Goal: Task Accomplishment & Management: Manage account settings

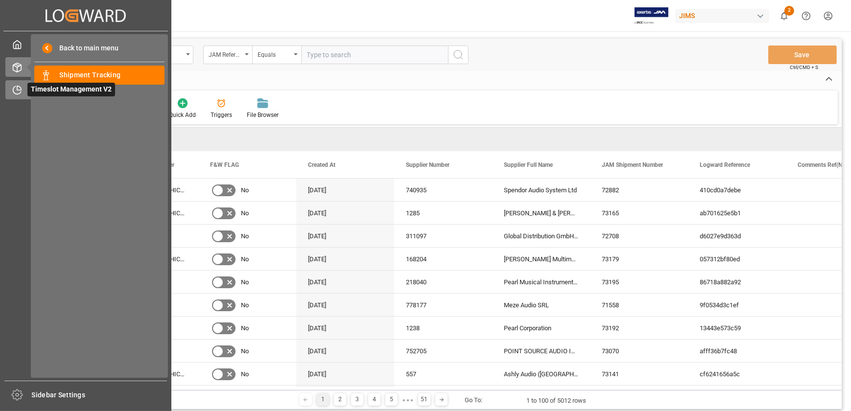
click at [21, 90] on icon at bounding box center [19, 88] width 4 height 4
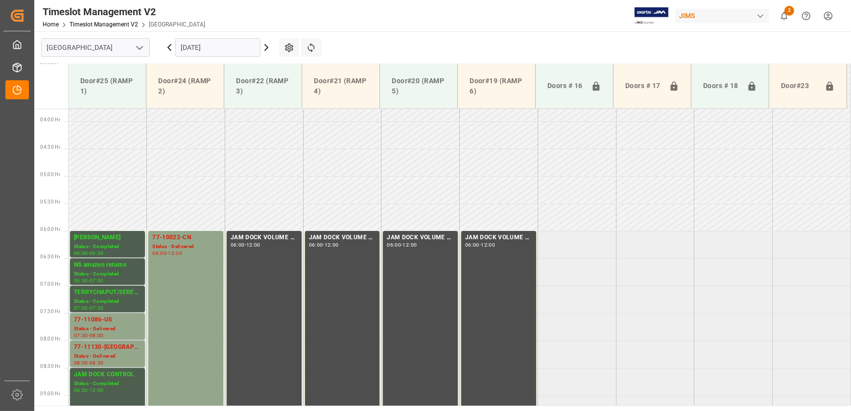
scroll to position [196, 0]
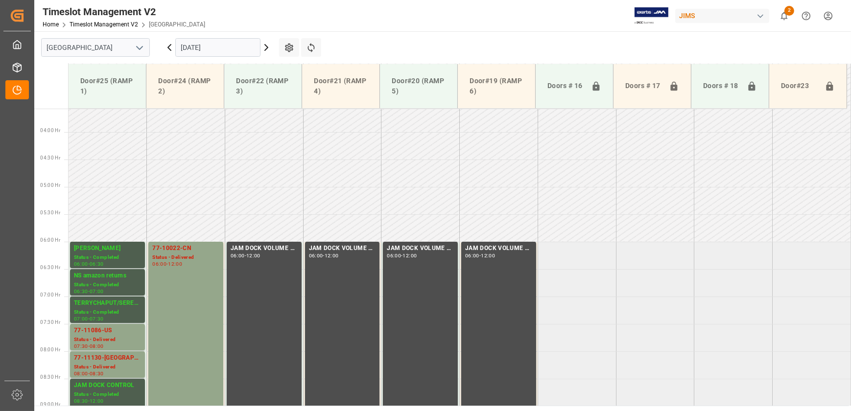
click at [171, 45] on icon at bounding box center [170, 48] width 12 height 12
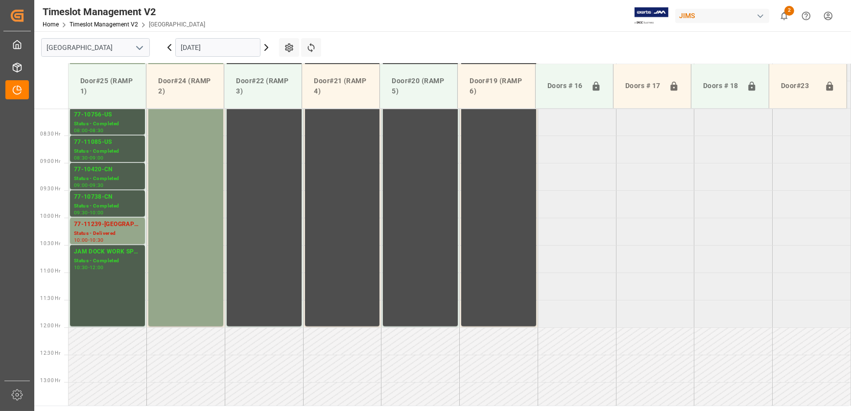
scroll to position [330, 0]
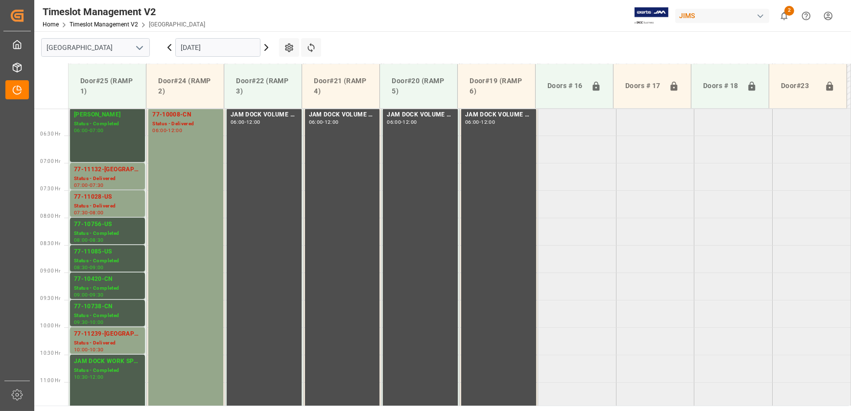
click at [116, 158] on div "[PERSON_NAME] Status - Completed 06:00 - 07:00" at bounding box center [107, 135] width 67 height 50
click at [116, 168] on div "77-11132-[GEOGRAPHIC_DATA]" at bounding box center [107, 170] width 67 height 10
click at [108, 201] on div "77-11028-US" at bounding box center [107, 197] width 67 height 10
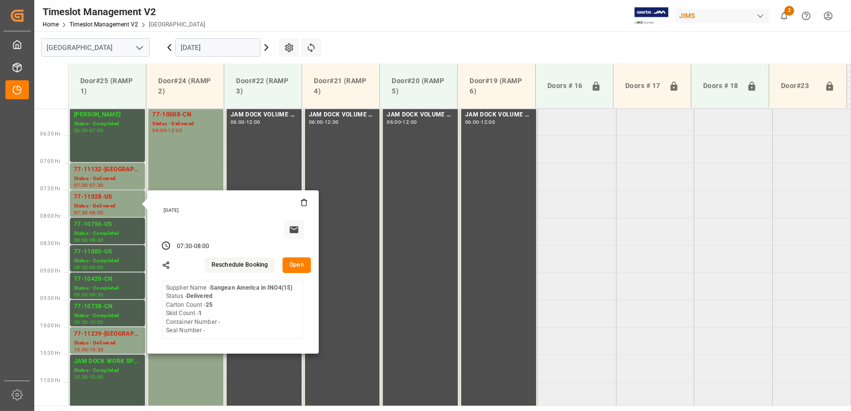
click at [303, 267] on button "Open" at bounding box center [297, 266] width 28 height 16
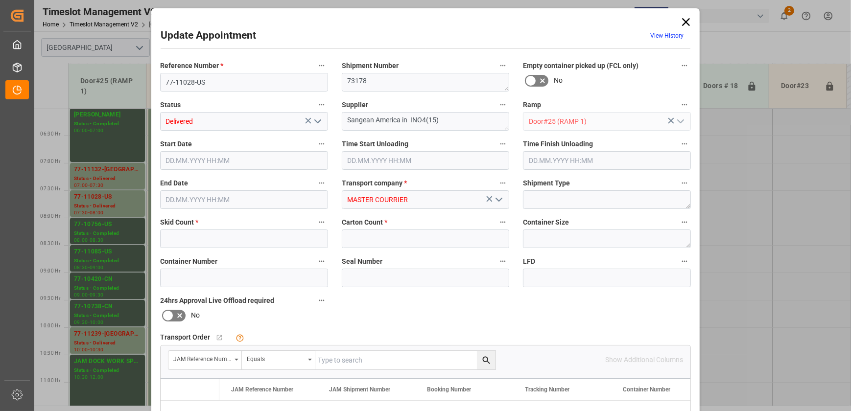
type input "1"
type input "25"
type input "[DATE] 07:30"
type input "[DATE] 08:00"
type input "[DATE] 08:30"
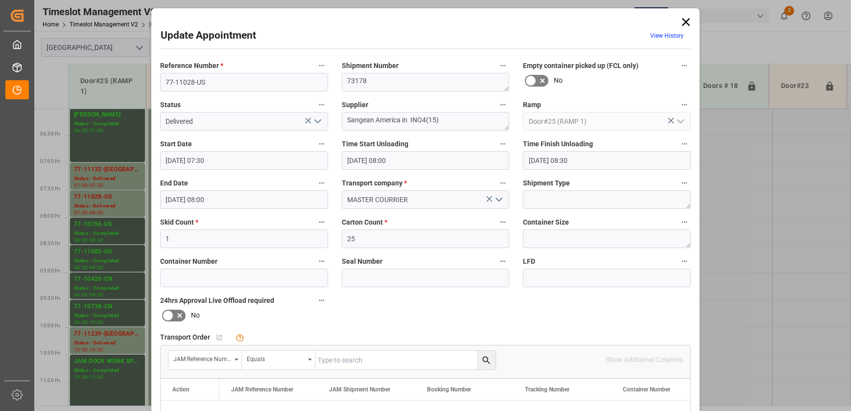
type input "[DATE] 08:00"
type input "[DATE] 13:03"
click at [315, 121] on polyline "open menu" at bounding box center [318, 121] width 6 height 3
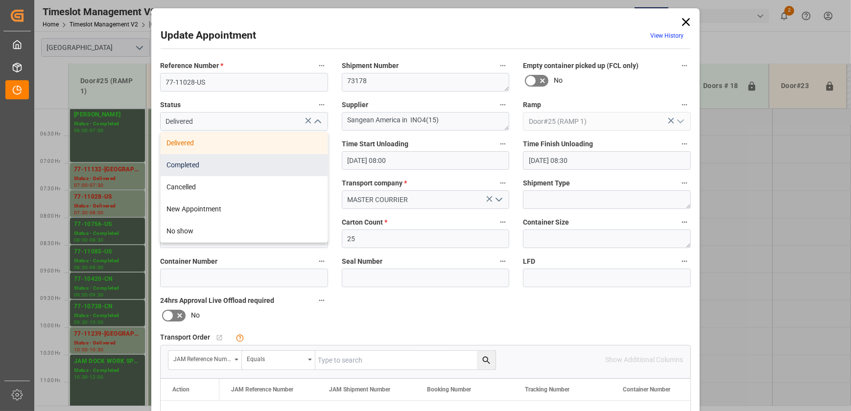
click at [282, 157] on div "Completed" at bounding box center [244, 165] width 167 height 22
type input "Completed"
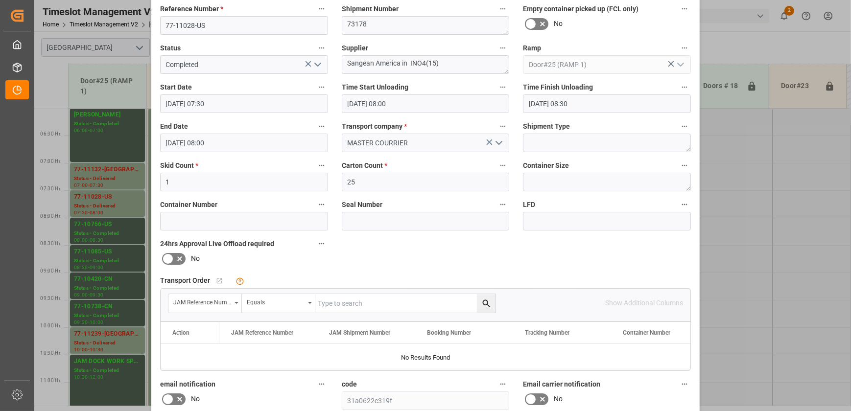
scroll to position [183, 0]
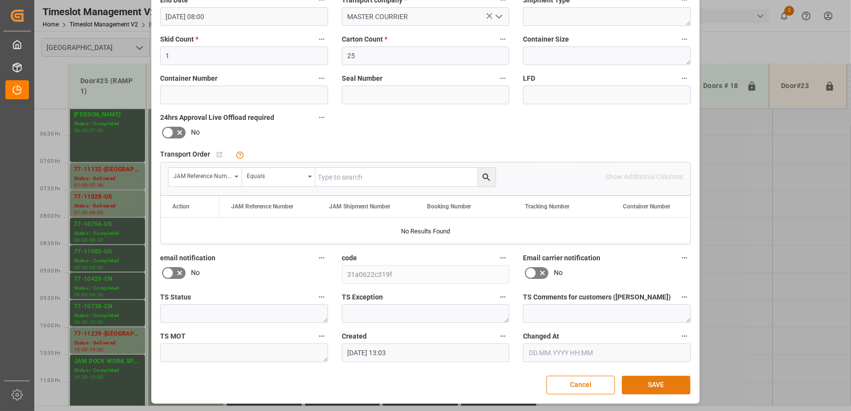
click at [651, 389] on button "SAVE" at bounding box center [656, 385] width 69 height 19
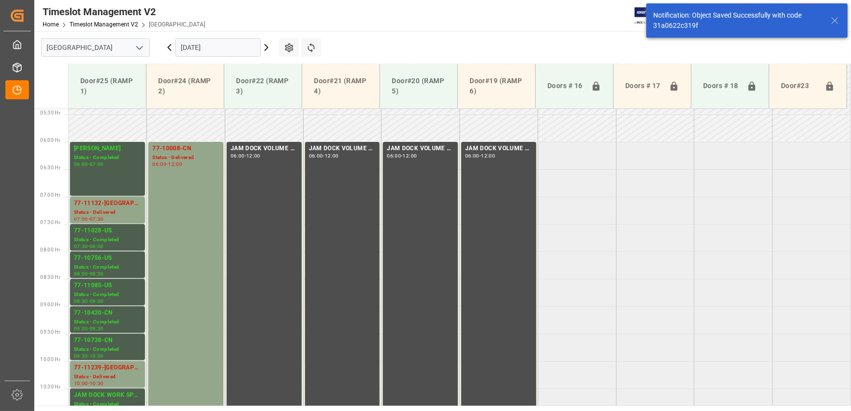
scroll to position [333, 0]
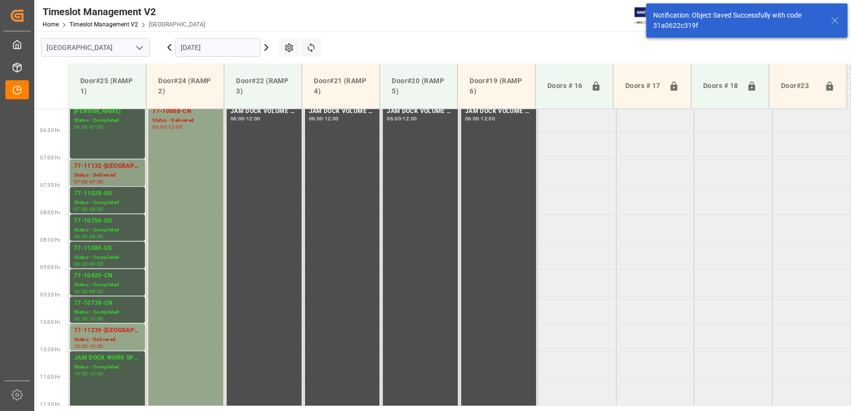
click at [114, 179] on div "Status - Delivered" at bounding box center [107, 175] width 67 height 8
click at [123, 331] on div "77-11239-[GEOGRAPHIC_DATA]" at bounding box center [107, 331] width 67 height 10
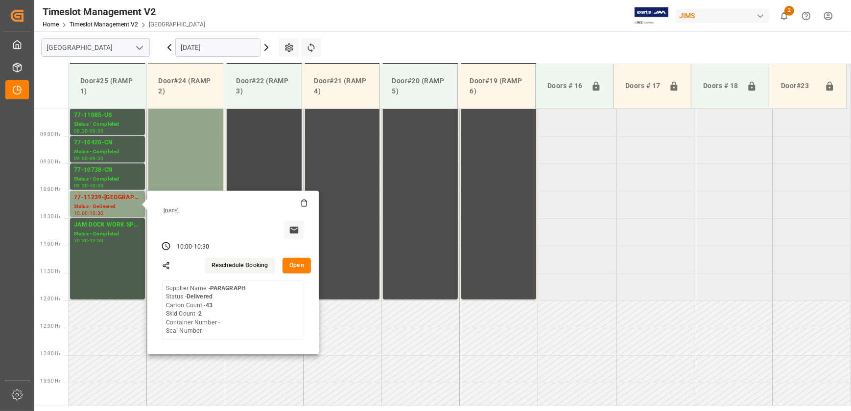
scroll to position [288, 0]
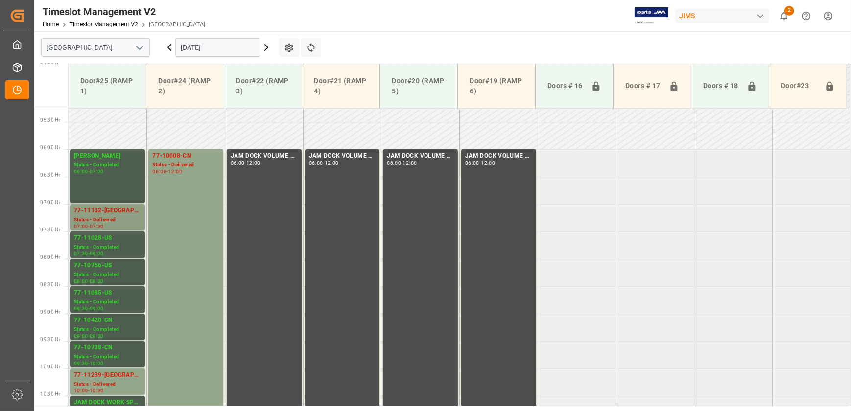
click at [114, 207] on div "77-11132-[GEOGRAPHIC_DATA]" at bounding box center [107, 211] width 67 height 10
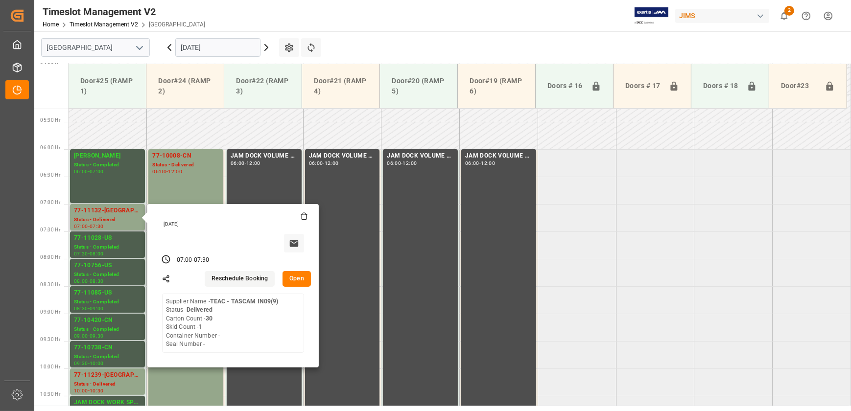
click at [299, 274] on button "Open" at bounding box center [297, 279] width 28 height 16
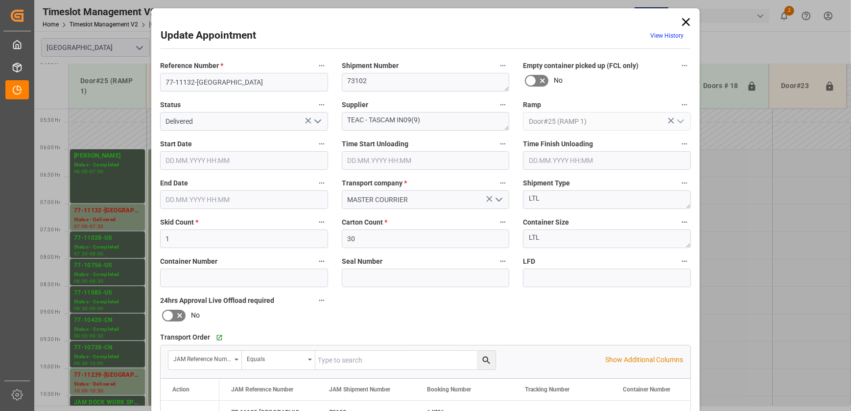
type input "[DATE] 07:00"
type input "[DATE] 08:00"
type input "[DATE] 08:30"
type input "[DATE] 07:30"
type input "[DATE] 13:07"
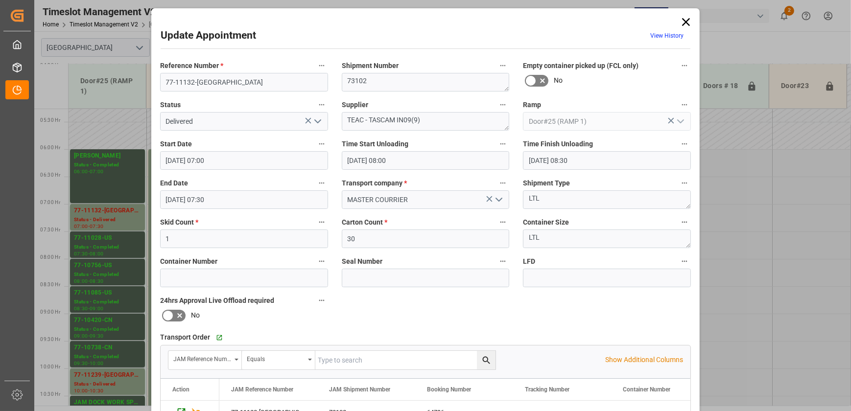
click at [315, 119] on icon "open menu" at bounding box center [318, 122] width 12 height 12
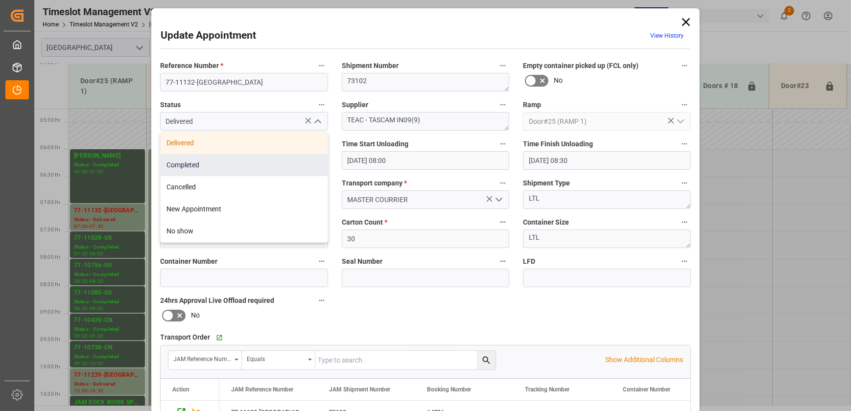
click at [270, 167] on div "Completed" at bounding box center [244, 165] width 167 height 22
type input "Completed"
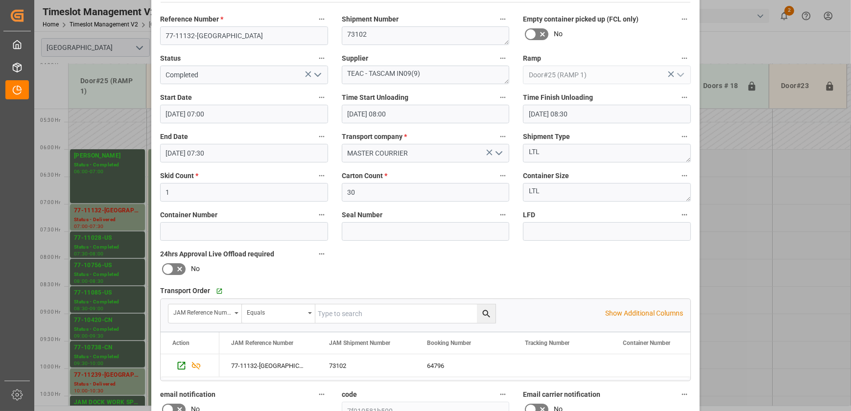
scroll to position [183, 0]
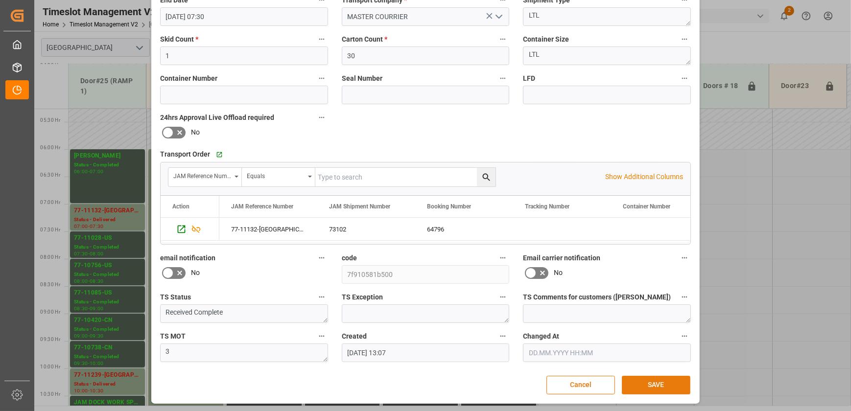
click at [659, 378] on button "SAVE" at bounding box center [656, 385] width 69 height 19
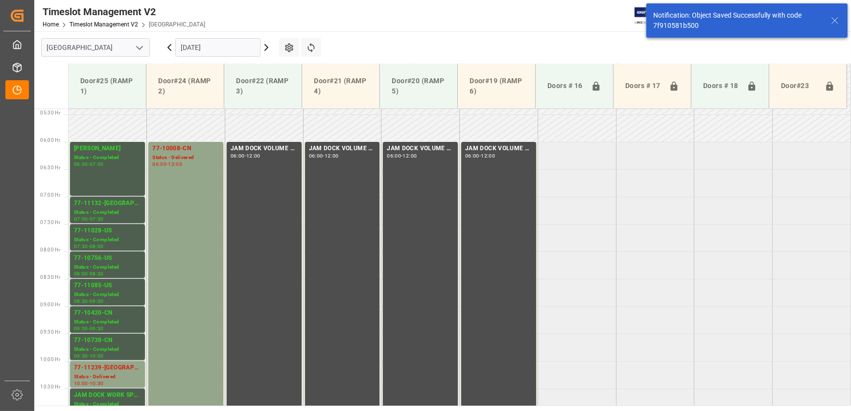
scroll to position [333, 0]
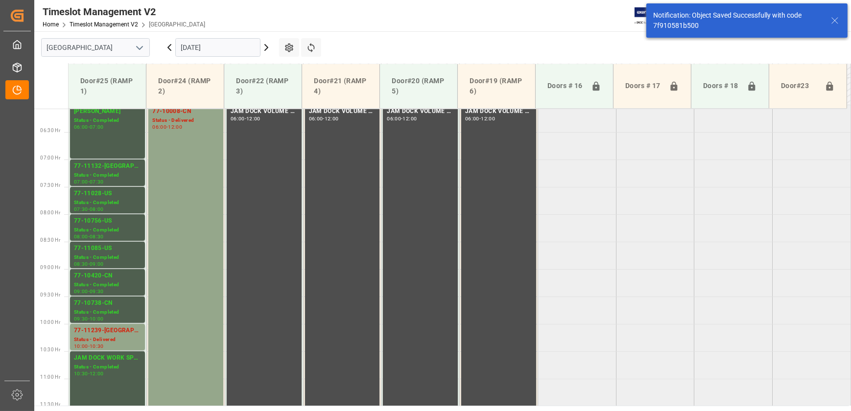
click at [168, 48] on icon at bounding box center [170, 48] width 12 height 12
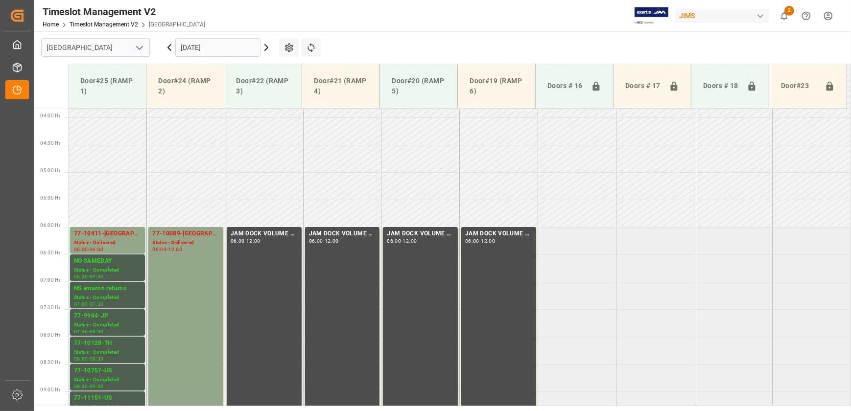
scroll to position [196, 0]
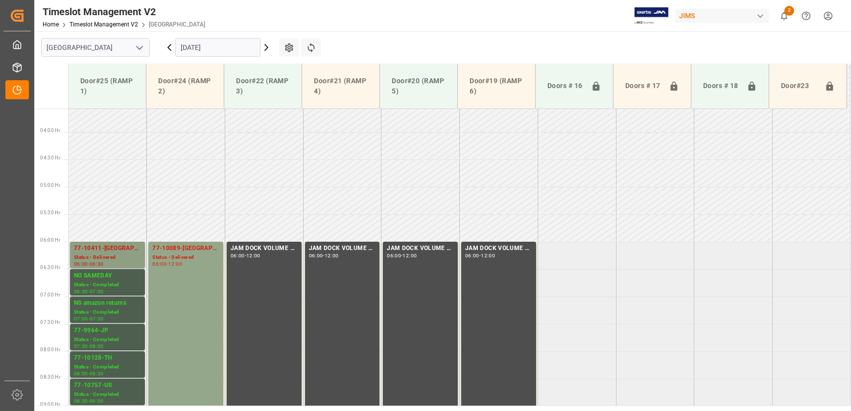
click at [122, 250] on div "77-10411-[GEOGRAPHIC_DATA]" at bounding box center [107, 249] width 67 height 10
click at [268, 48] on icon at bounding box center [267, 48] width 12 height 12
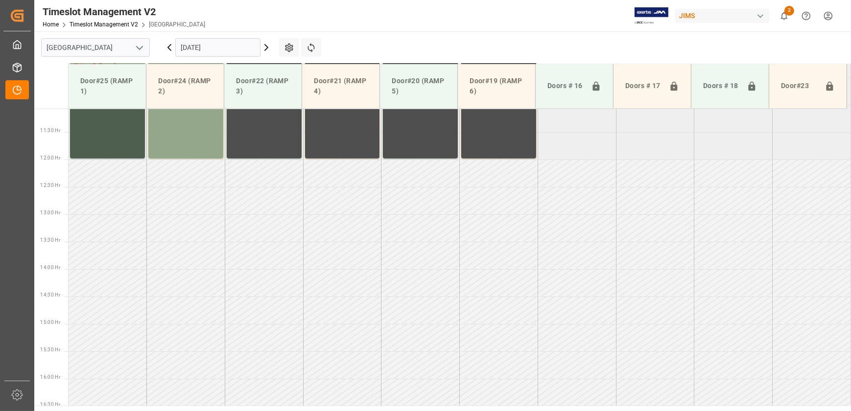
scroll to position [384, 0]
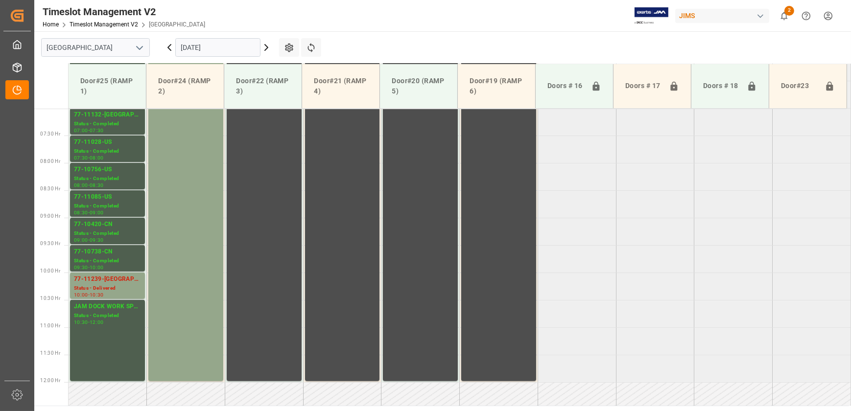
click at [267, 48] on icon at bounding box center [266, 48] width 3 height 6
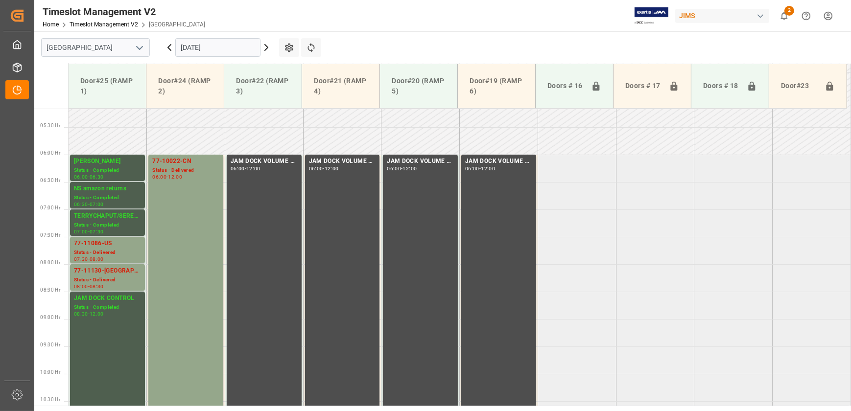
scroll to position [206, 0]
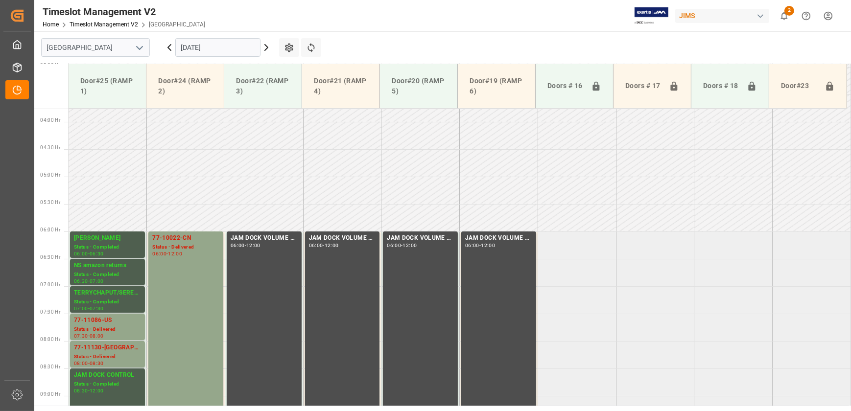
click at [268, 46] on icon at bounding box center [267, 48] width 12 height 12
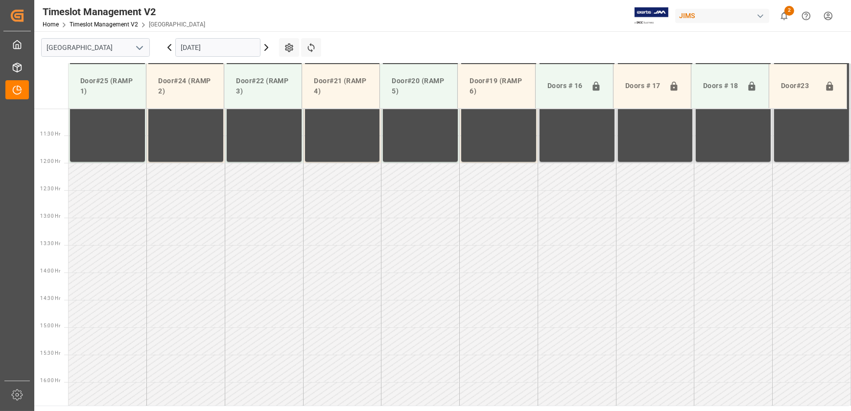
scroll to position [607, 0]
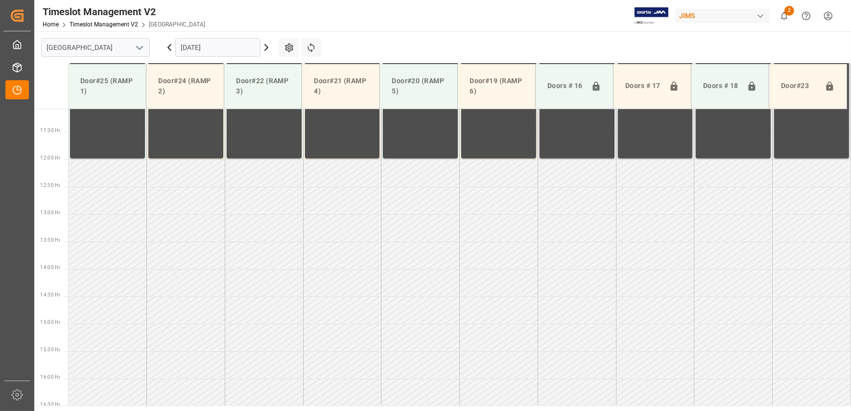
click at [269, 46] on icon at bounding box center [267, 48] width 12 height 12
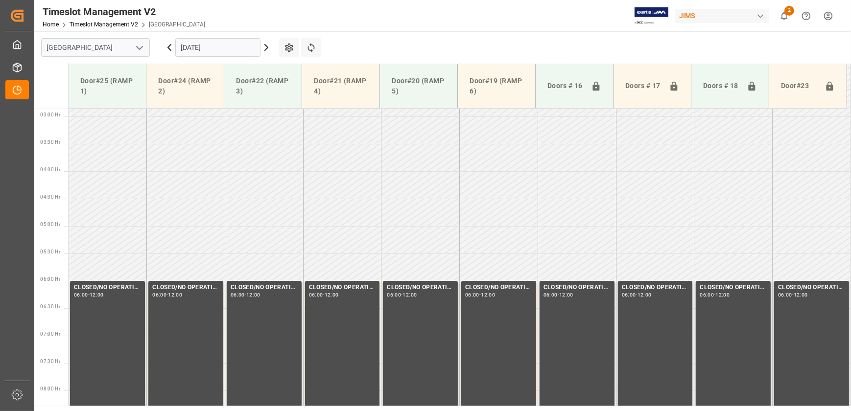
scroll to position [0, 0]
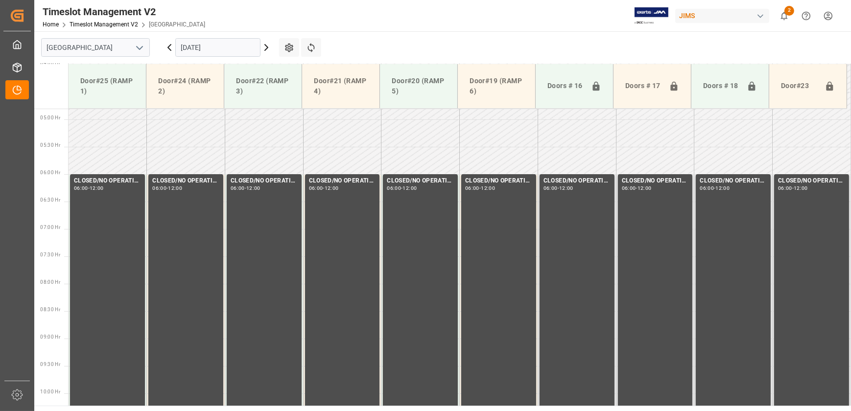
click at [269, 46] on icon at bounding box center [267, 48] width 12 height 12
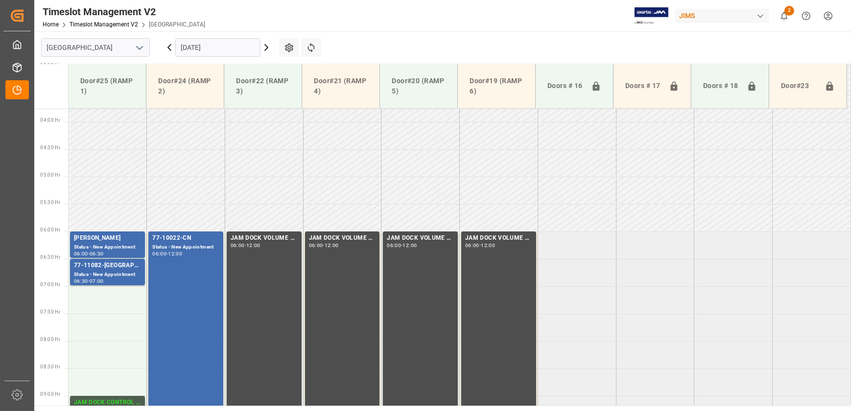
scroll to position [340, 0]
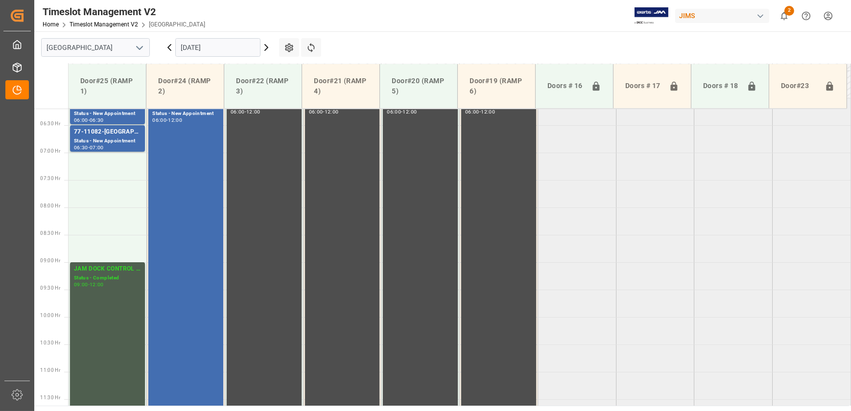
click at [268, 44] on icon at bounding box center [267, 48] width 12 height 12
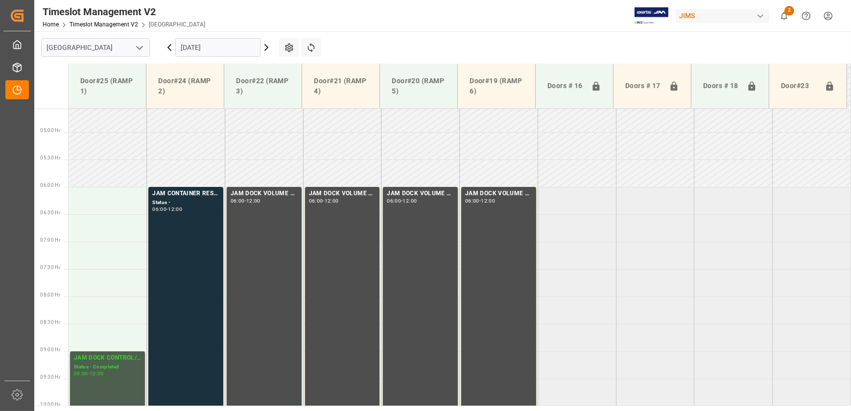
scroll to position [251, 0]
